Goal: Navigation & Orientation: Find specific page/section

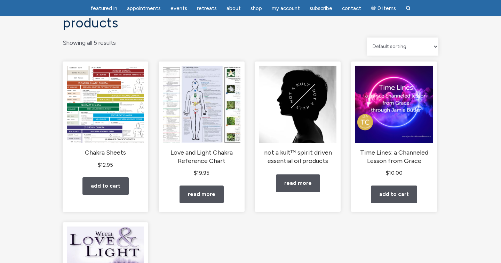
scroll to position [53, 0]
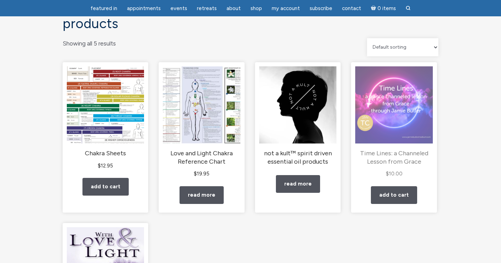
click at [399, 162] on h2 "Time Lines: a Channeled Lesson from Grace" at bounding box center [393, 158] width 77 height 16
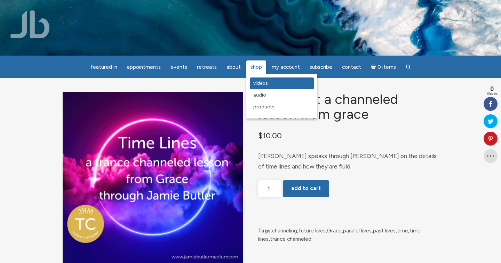
click at [255, 83] on span "Videos" at bounding box center [260, 83] width 15 height 6
